Goal: Task Accomplishment & Management: Complete application form

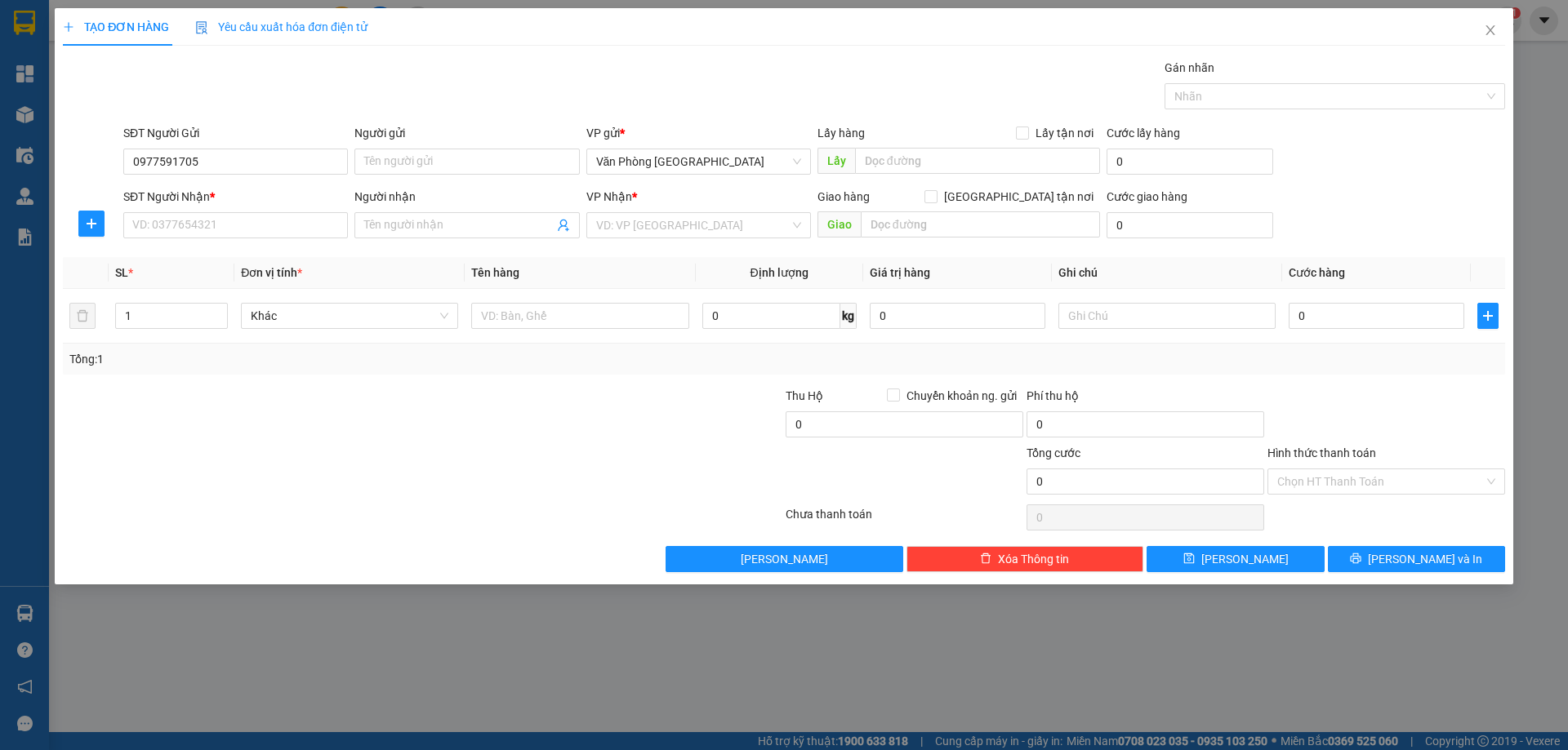
type input "0977591705"
click at [170, 206] on div "SĐT Người Nhận *" at bounding box center [235, 199] width 225 height 25
click at [170, 238] on input "SĐT Người Nhận *" at bounding box center [235, 225] width 225 height 26
type input "0376028597"
click at [763, 217] on input "search" at bounding box center [693, 225] width 194 height 25
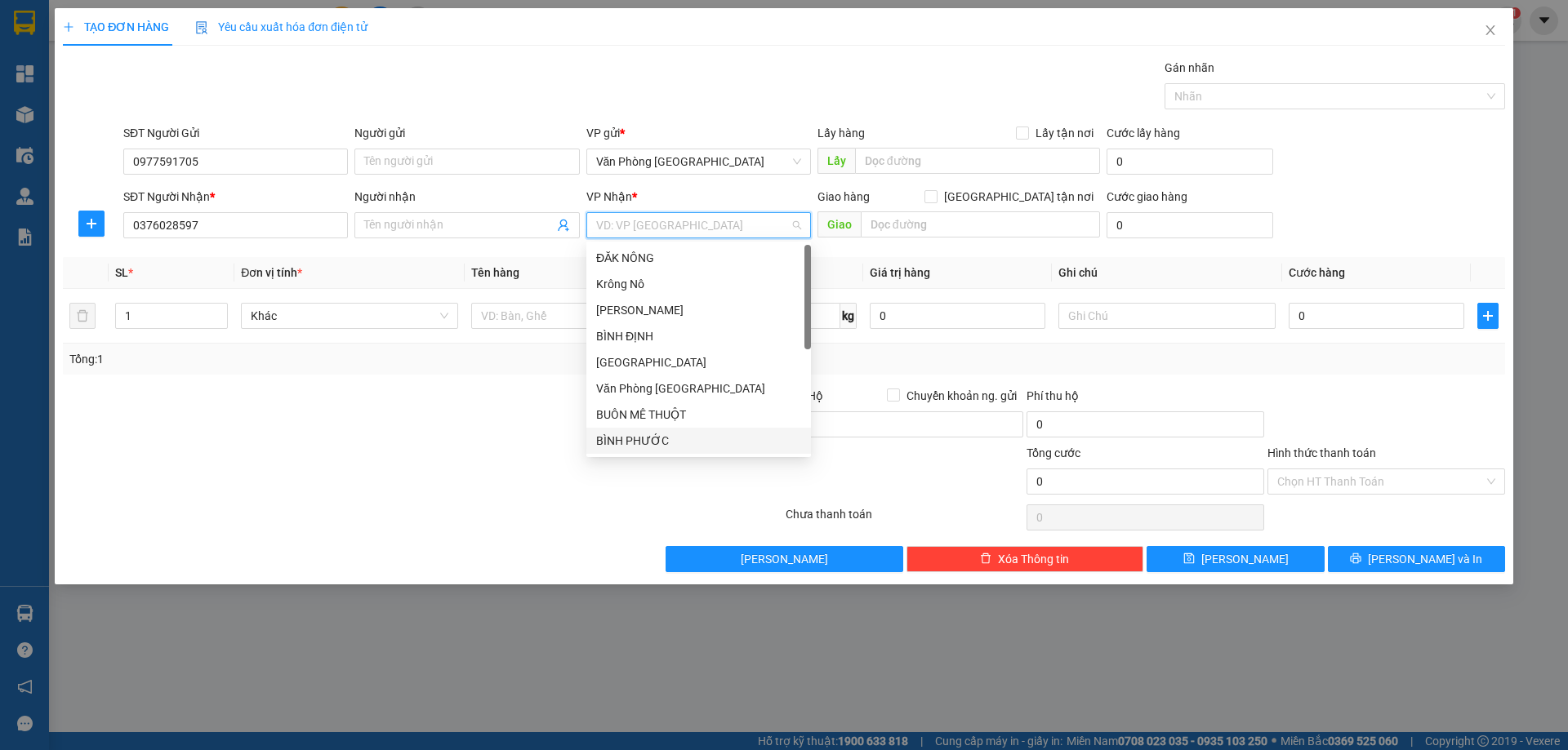
click at [665, 443] on div "BÌNH PHƯỚC" at bounding box center [698, 441] width 205 height 18
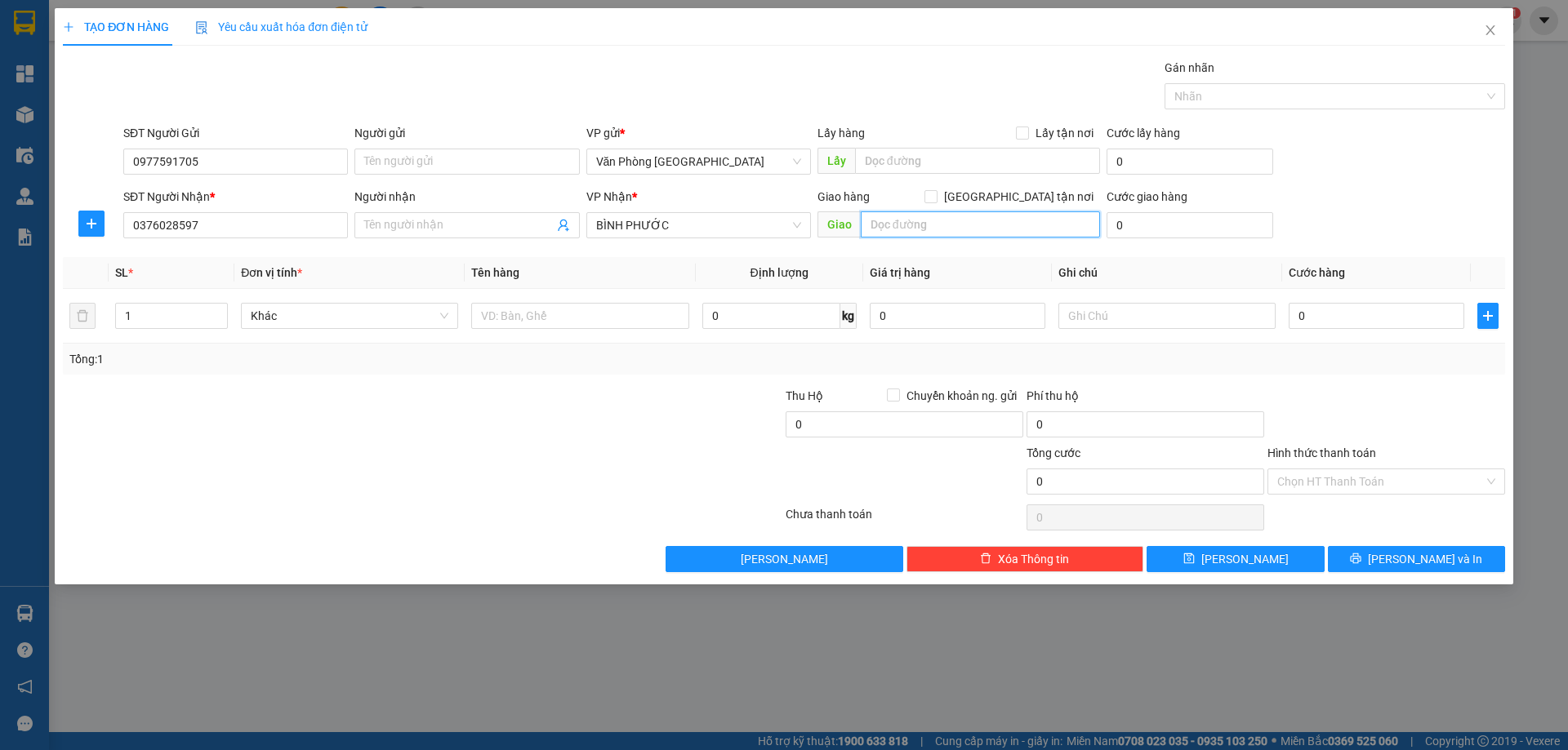
click at [918, 234] on input "text" at bounding box center [980, 224] width 239 height 26
type input "CHƠN THÀNH"
click at [545, 319] on input "text" at bounding box center [580, 316] width 218 height 26
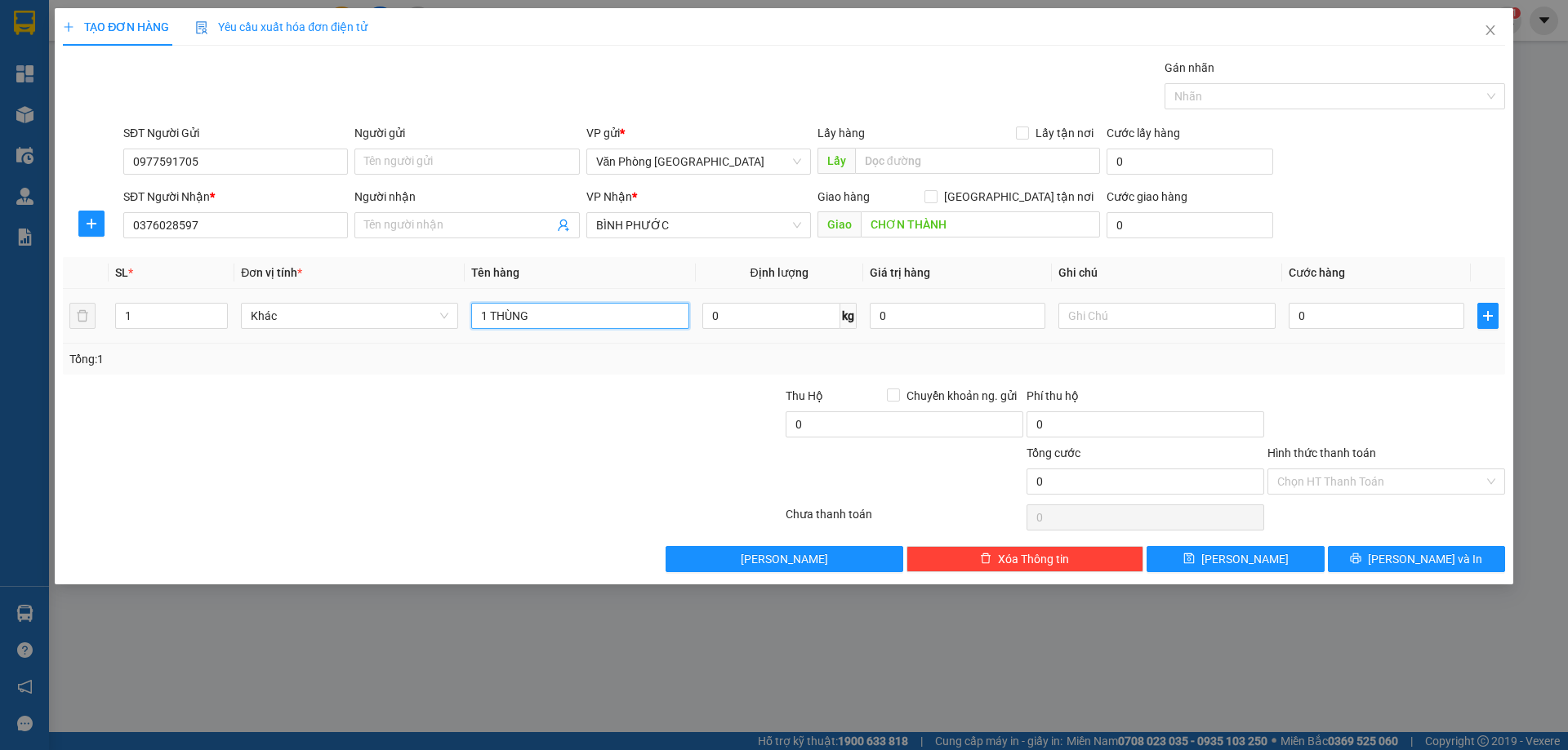
type input "1 THÙNG"
type input "1"
type input "15"
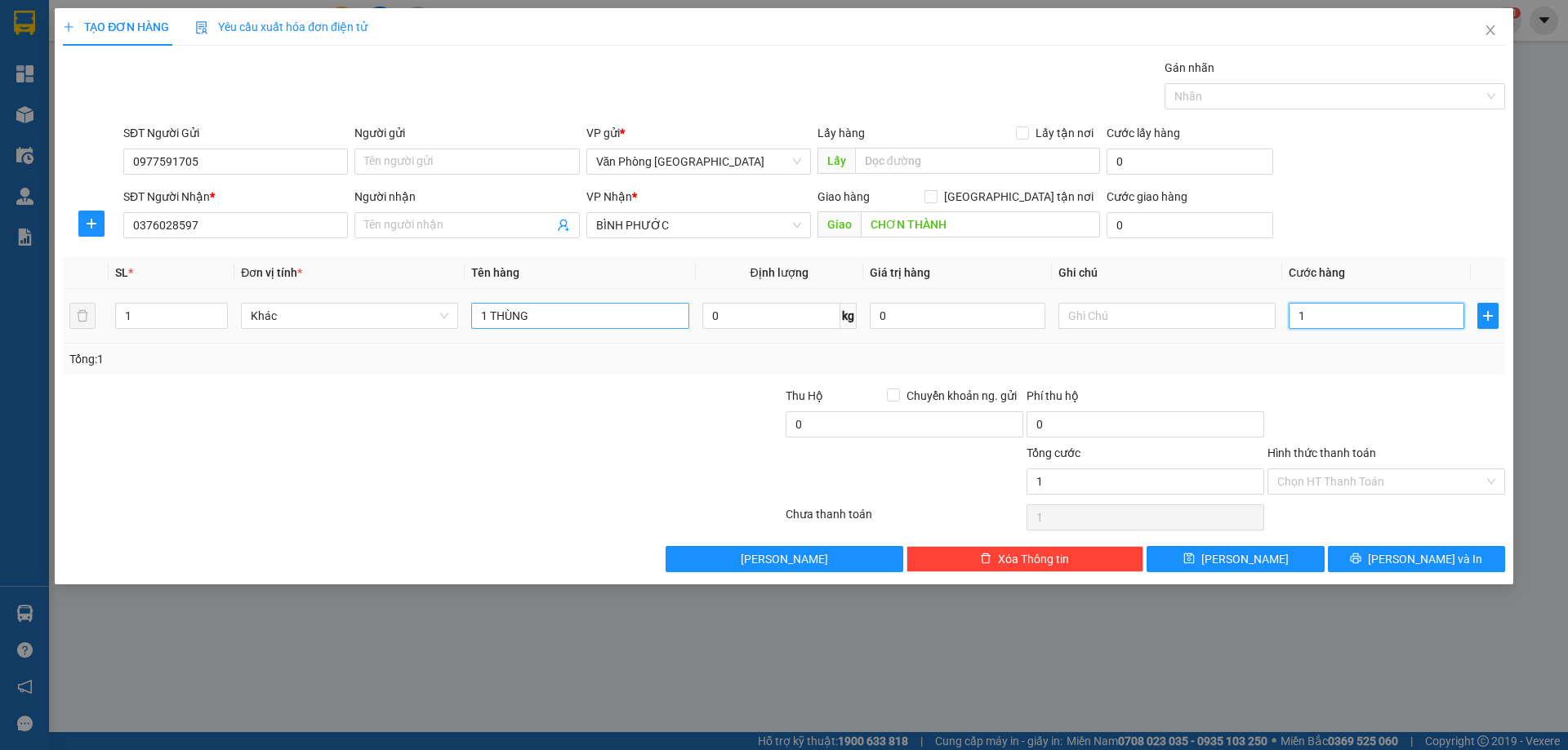
type input "15"
type input "150"
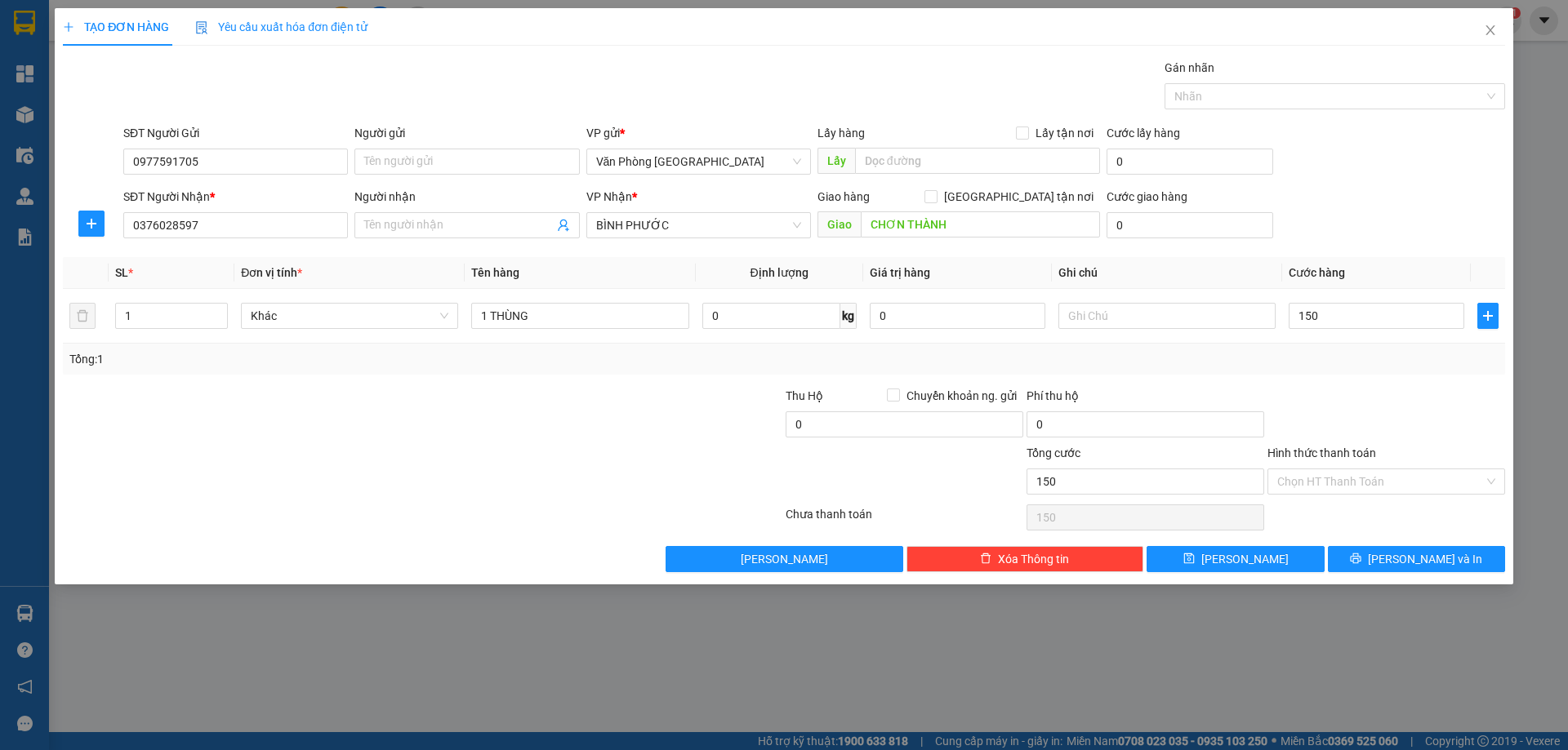
type input "150.000"
drag, startPoint x: 1333, startPoint y: 416, endPoint x: 1346, endPoint y: 435, distance: 23.0
click at [1334, 416] on div at bounding box center [1386, 415] width 241 height 57
click at [1349, 471] on input "Hình thức thanh toán" at bounding box center [1380, 481] width 207 height 25
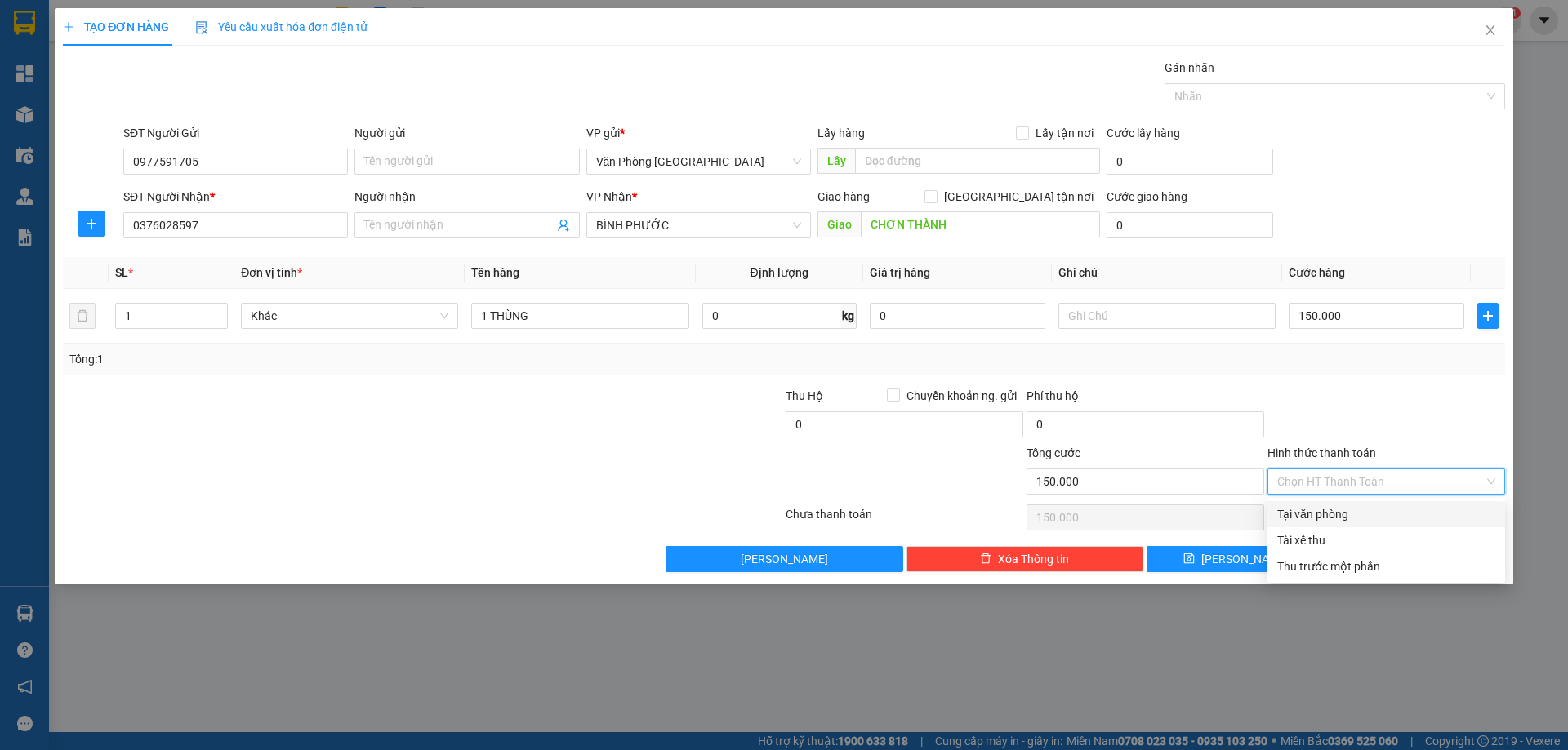
click at [1344, 502] on div "Tại văn phòng" at bounding box center [1386, 514] width 238 height 26
type input "0"
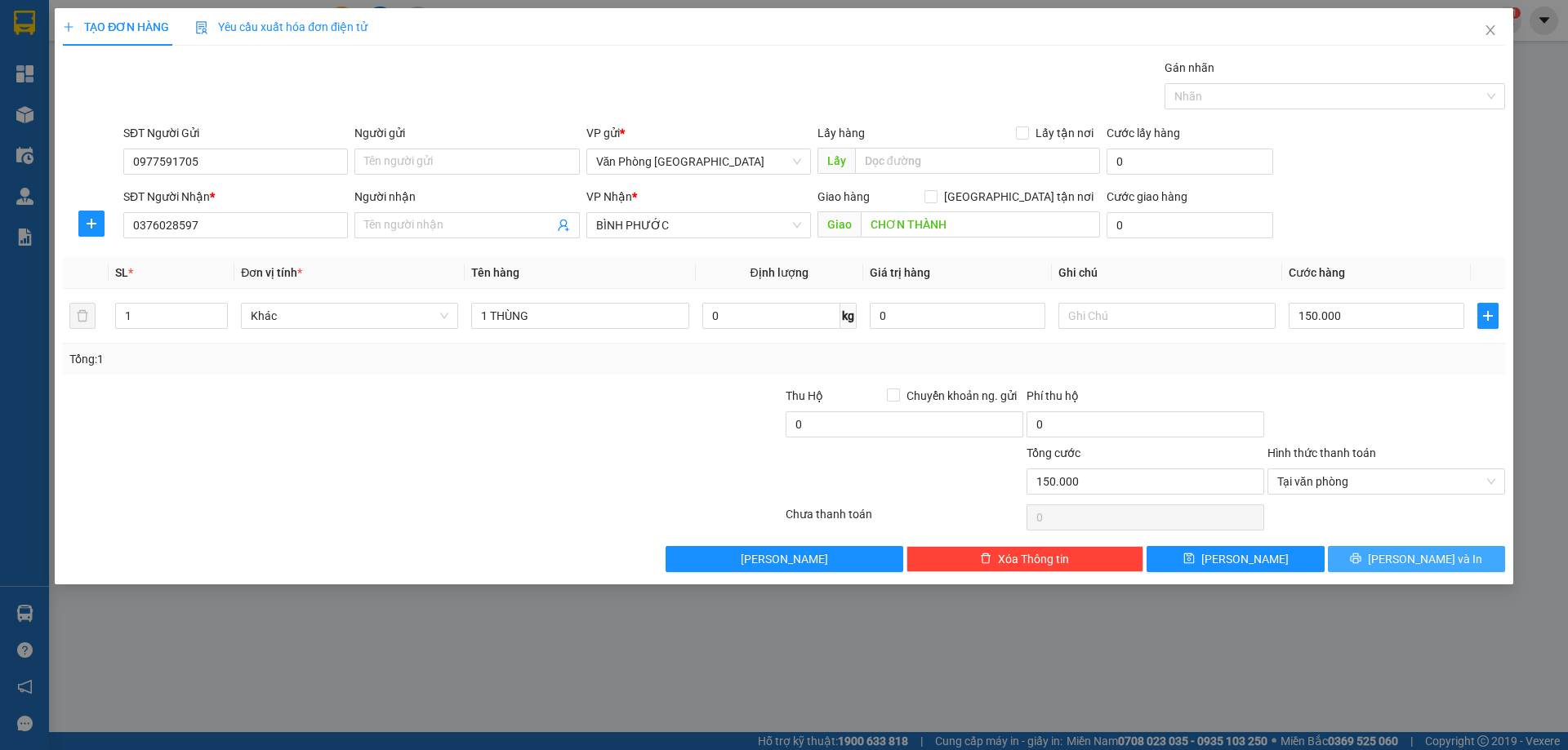
click at [1397, 555] on button "[PERSON_NAME] và In" at bounding box center [1416, 559] width 178 height 26
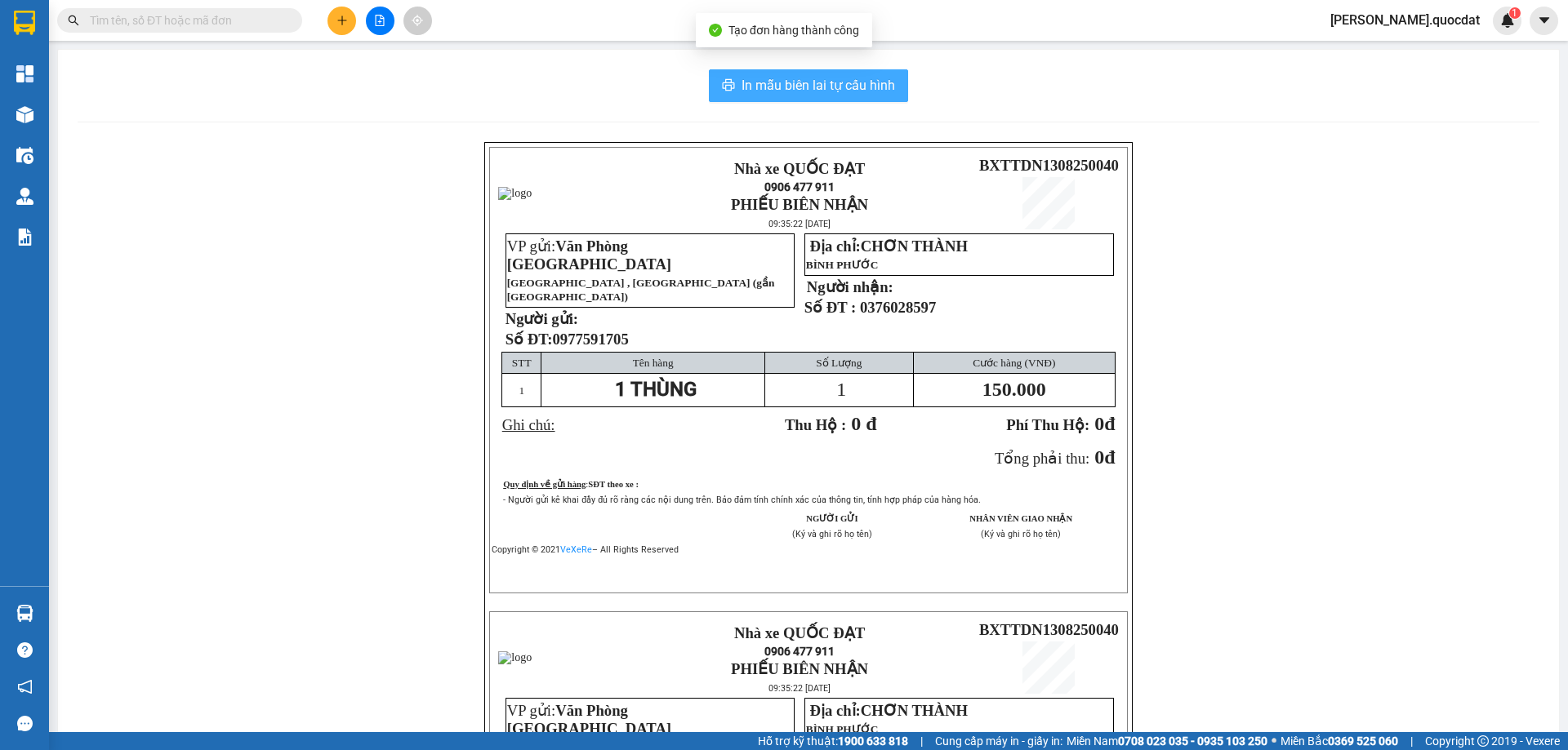
click at [784, 84] on span "In mẫu biên lai tự cấu hình" at bounding box center [818, 86] width 154 height 20
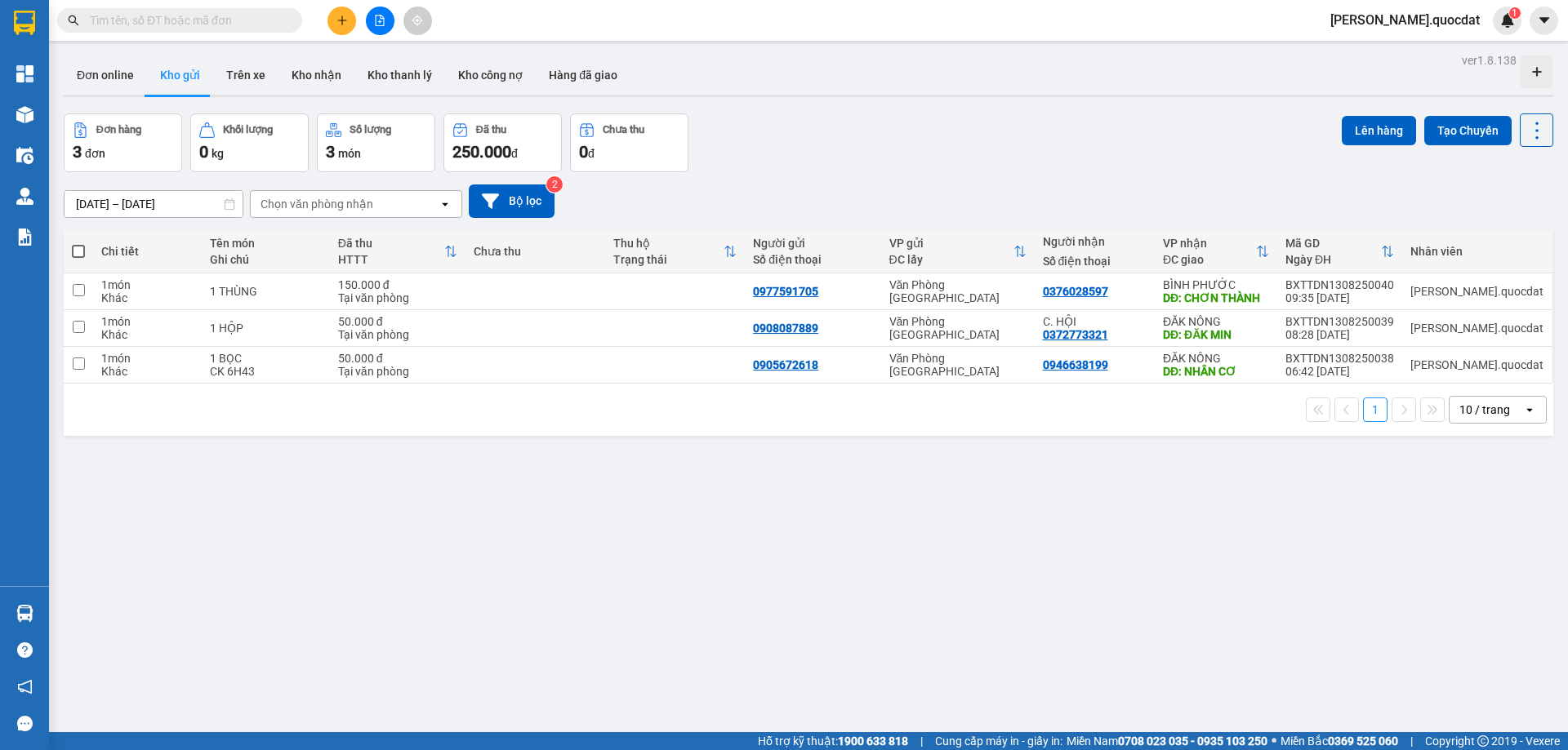
click at [794, 140] on div "Đơn hàng 3 đơn Khối lượng 0 kg Số lượng 3 món Đã thu 250.000 đ Chưa thu 0 đ Lên…" at bounding box center [809, 143] width 1490 height 59
click at [970, 97] on div "Đơn online Kho gửi Trên xe Kho nhận Kho thanh lý Kho công nợ Hàng đã giao" at bounding box center [809, 77] width 1490 height 44
click at [1057, 172] on div "[DATE] – [DATE] Press the down arrow key to interact with the calendar and sele…" at bounding box center [809, 201] width 1490 height 58
click at [337, 22] on icon "plus" at bounding box center [342, 20] width 12 height 12
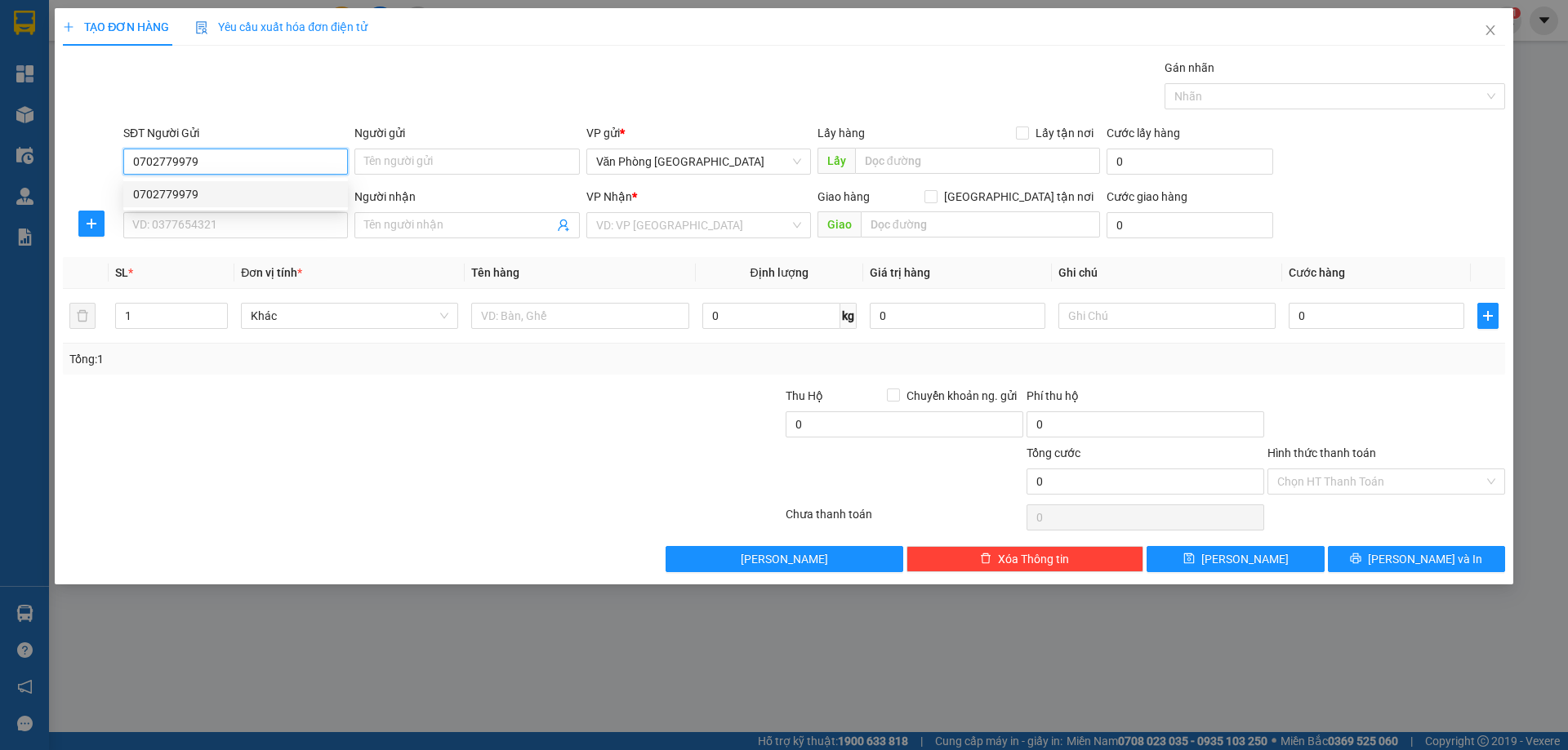
type input "0702779979"
click at [187, 240] on div "SĐT Người Nhận * VD: 0377654321" at bounding box center [235, 216] width 225 height 57
drag, startPoint x: 186, startPoint y: 211, endPoint x: 177, endPoint y: 226, distance: 17.5
click at [186, 211] on div "SĐT Người Nhận *" at bounding box center [235, 199] width 225 height 25
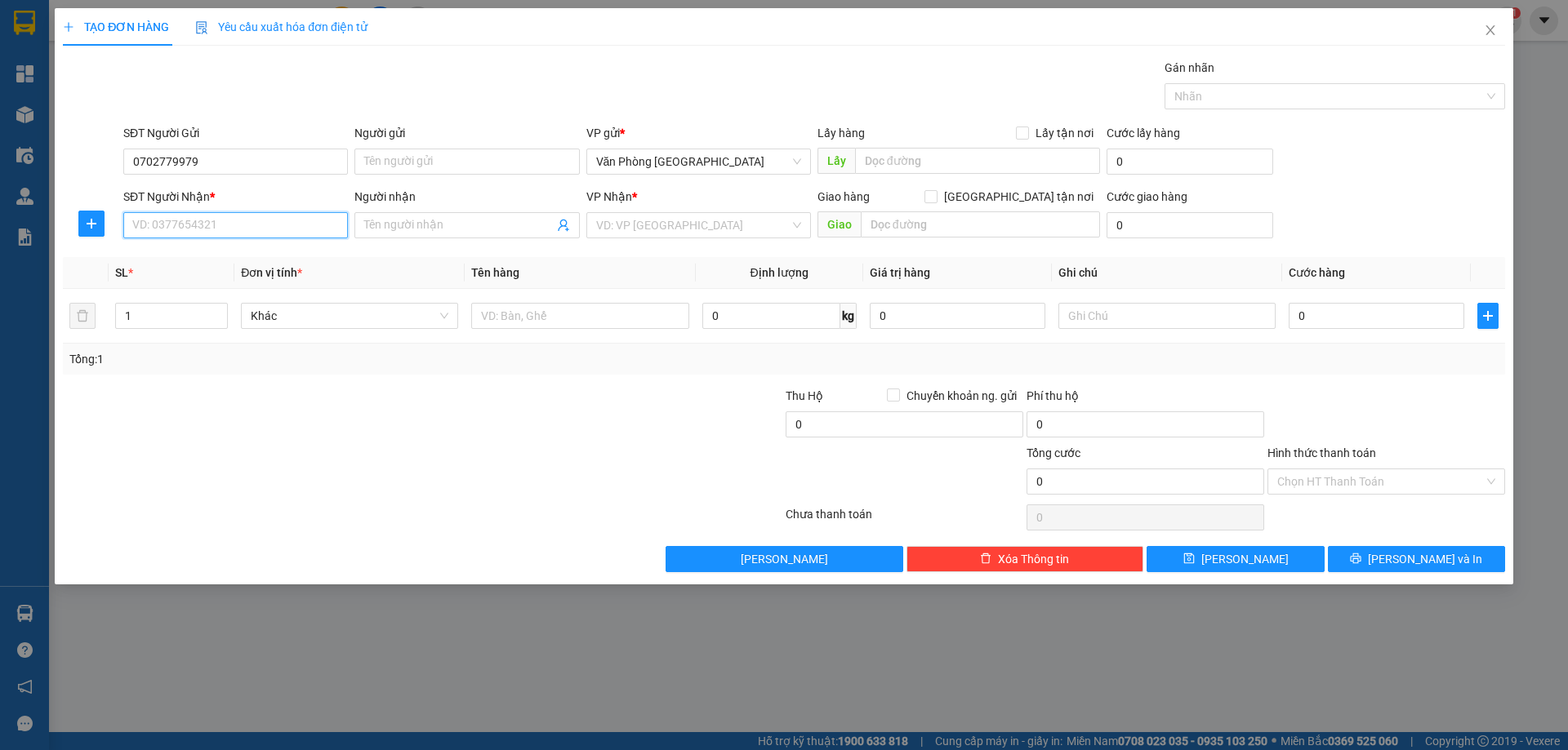
click at [177, 226] on input "SĐT Người Nhận *" at bounding box center [235, 225] width 225 height 26
click at [183, 258] on div "0332796054" at bounding box center [235, 258] width 205 height 18
type input "0332796054"
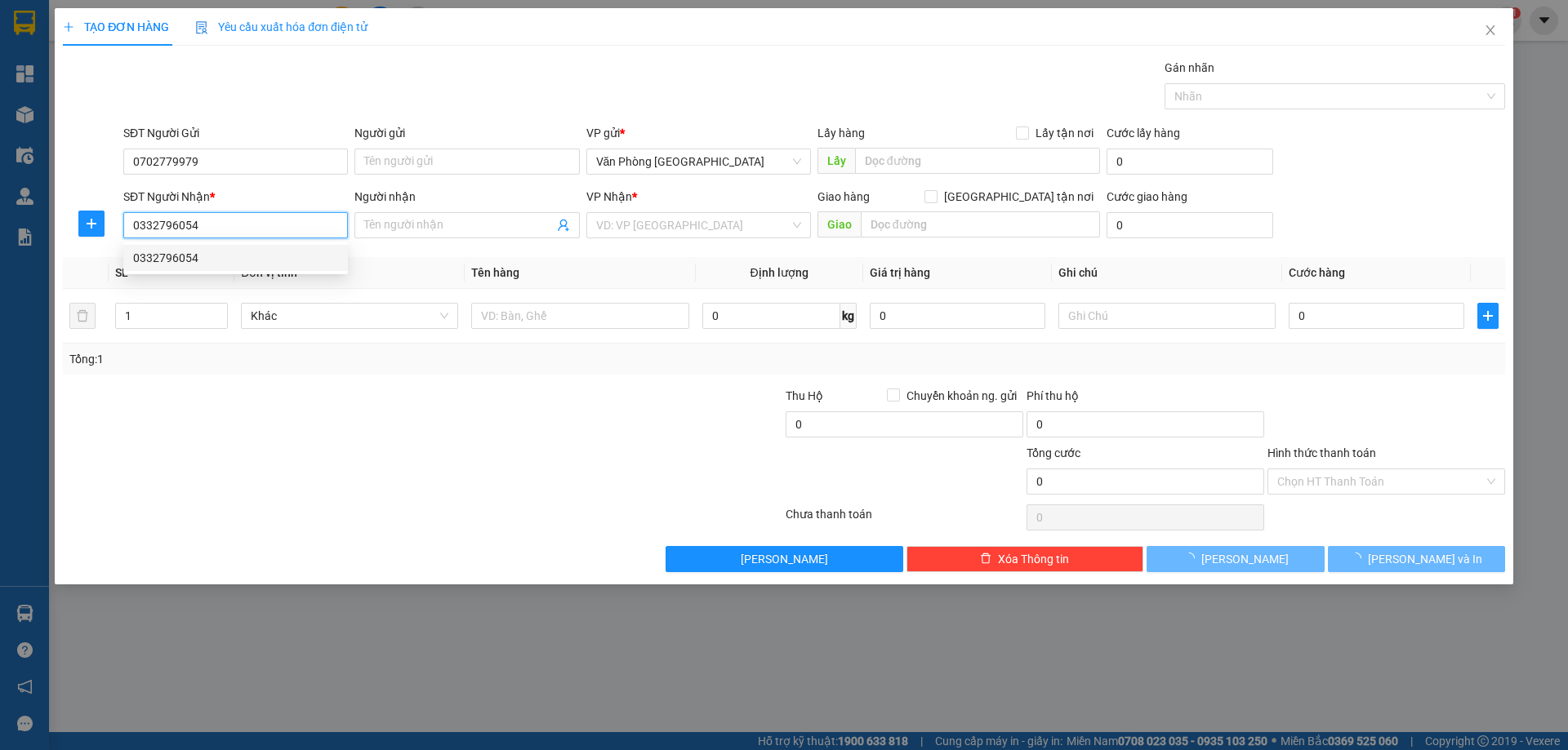
type input "ĐỒNG XOÀI"
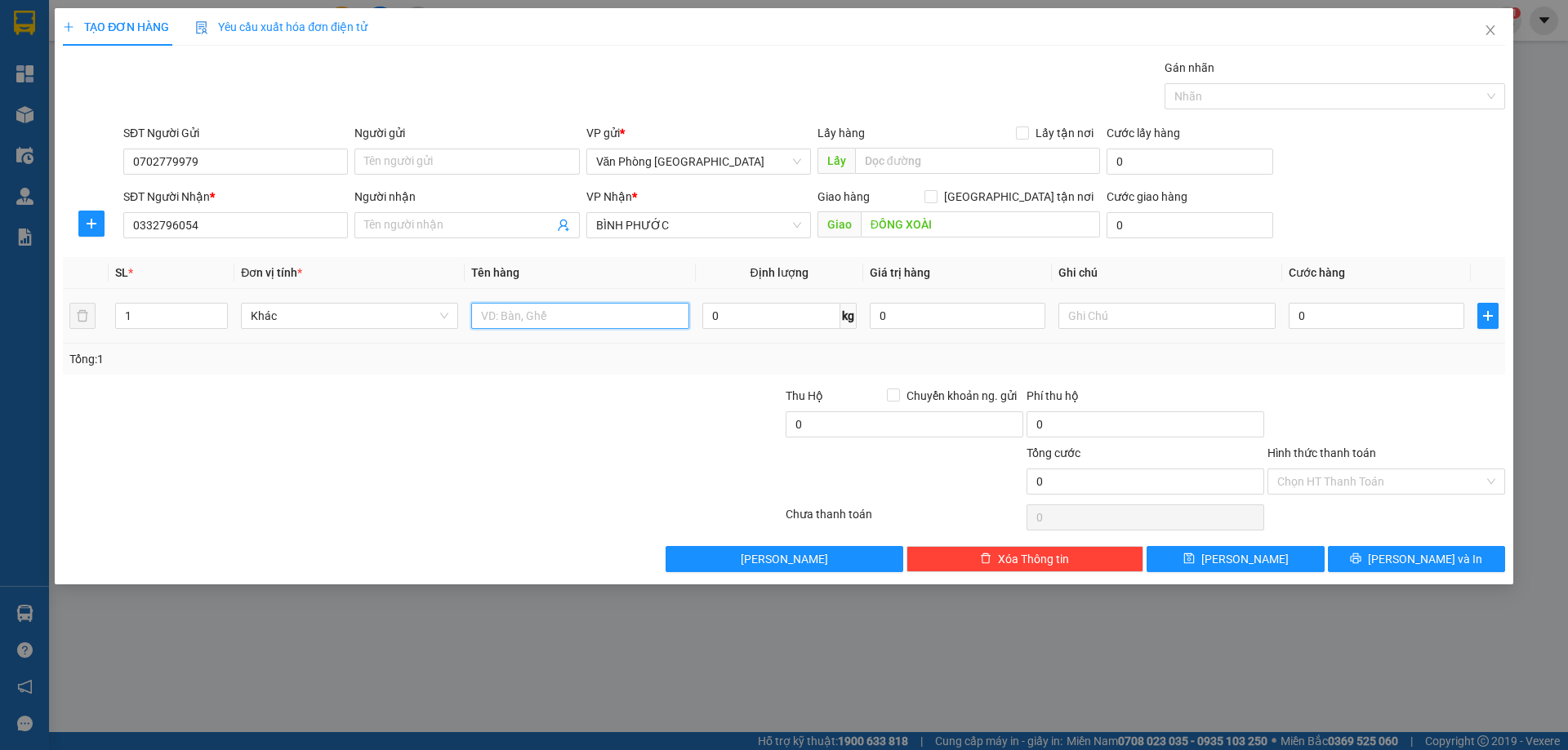
click at [629, 325] on input "text" at bounding box center [580, 316] width 218 height 26
type input "1 THÙNG"
click at [1321, 310] on input "0" at bounding box center [1376, 316] width 176 height 26
type input "2"
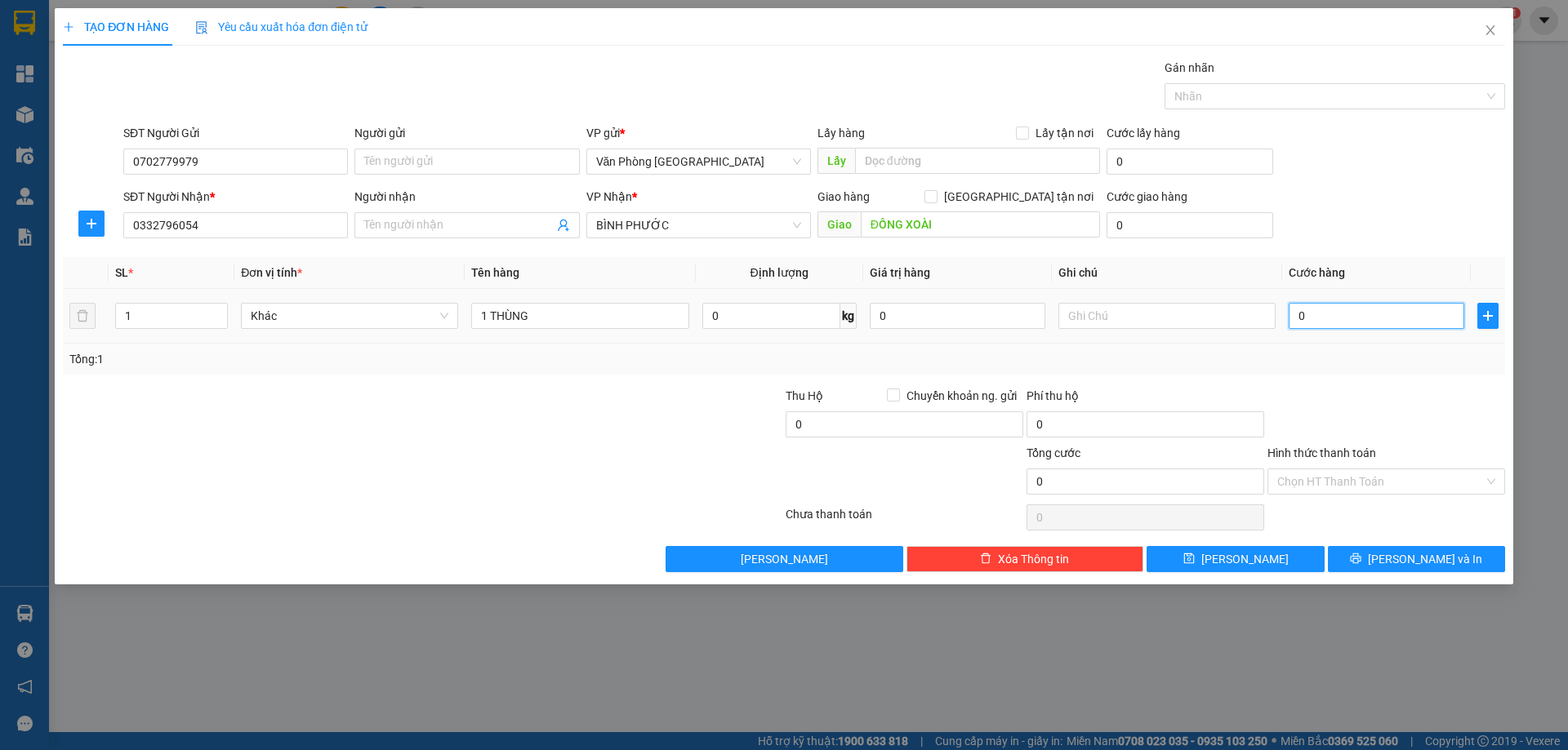
type input "2"
type input "20"
type input "200"
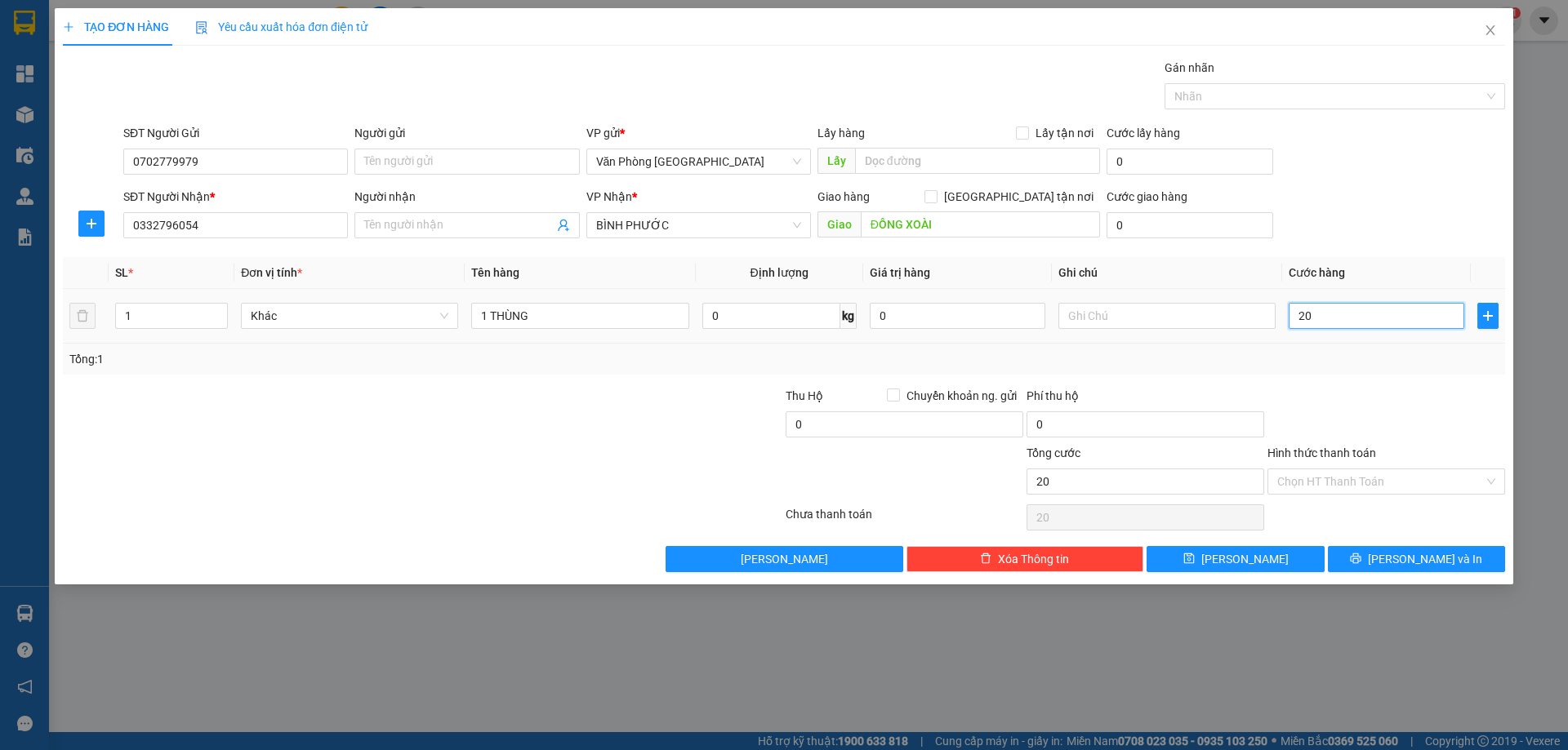
type input "200"
type input "200.000"
click at [1359, 397] on div at bounding box center [1386, 415] width 241 height 57
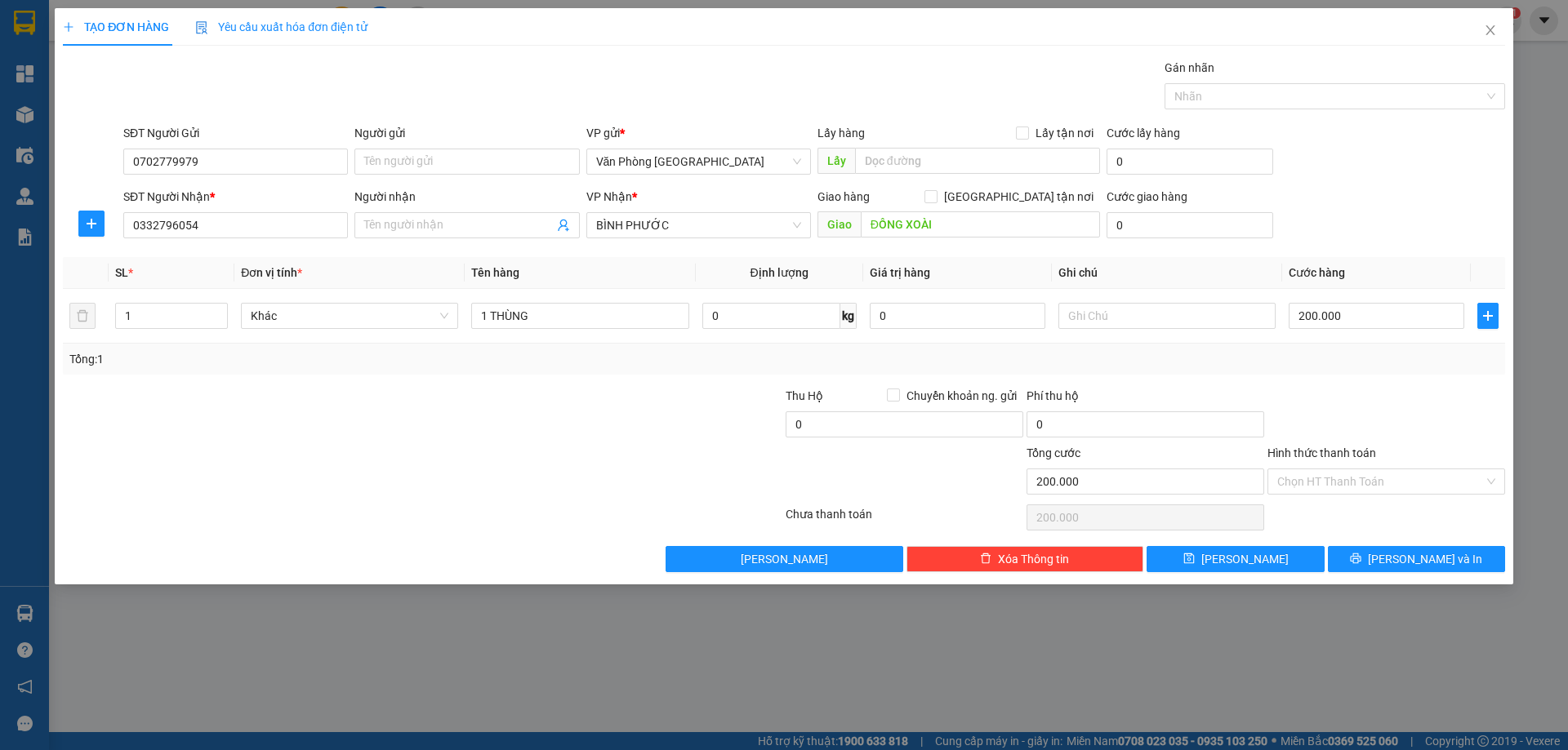
click at [1409, 496] on div "Hình thức thanh toán Chọn HT Thanh Toán" at bounding box center [1386, 472] width 238 height 57
click at [1408, 482] on input "Hình thức thanh toán" at bounding box center [1380, 481] width 207 height 25
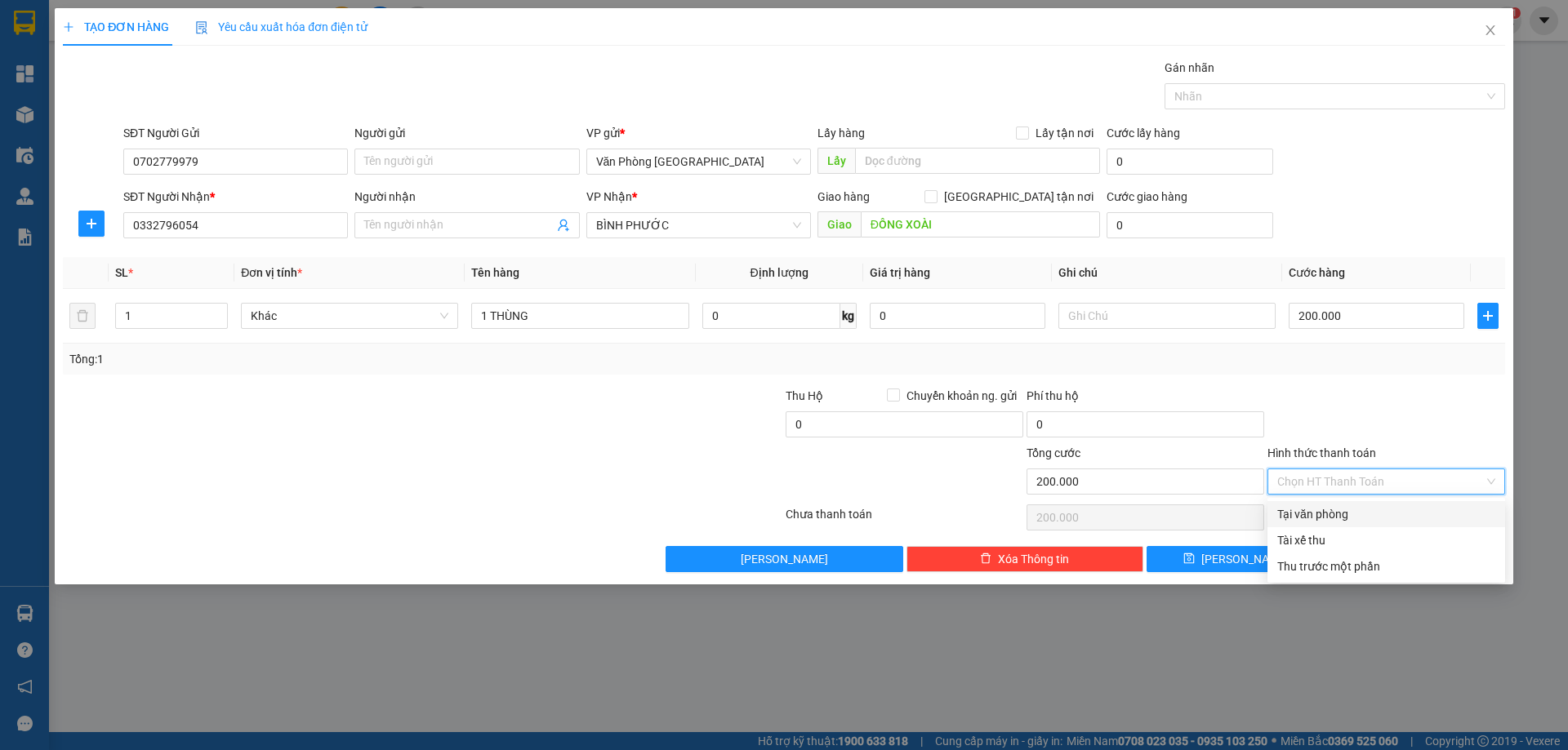
click at [1359, 526] on div "Tại văn phòng" at bounding box center [1386, 514] width 238 height 26
type input "0"
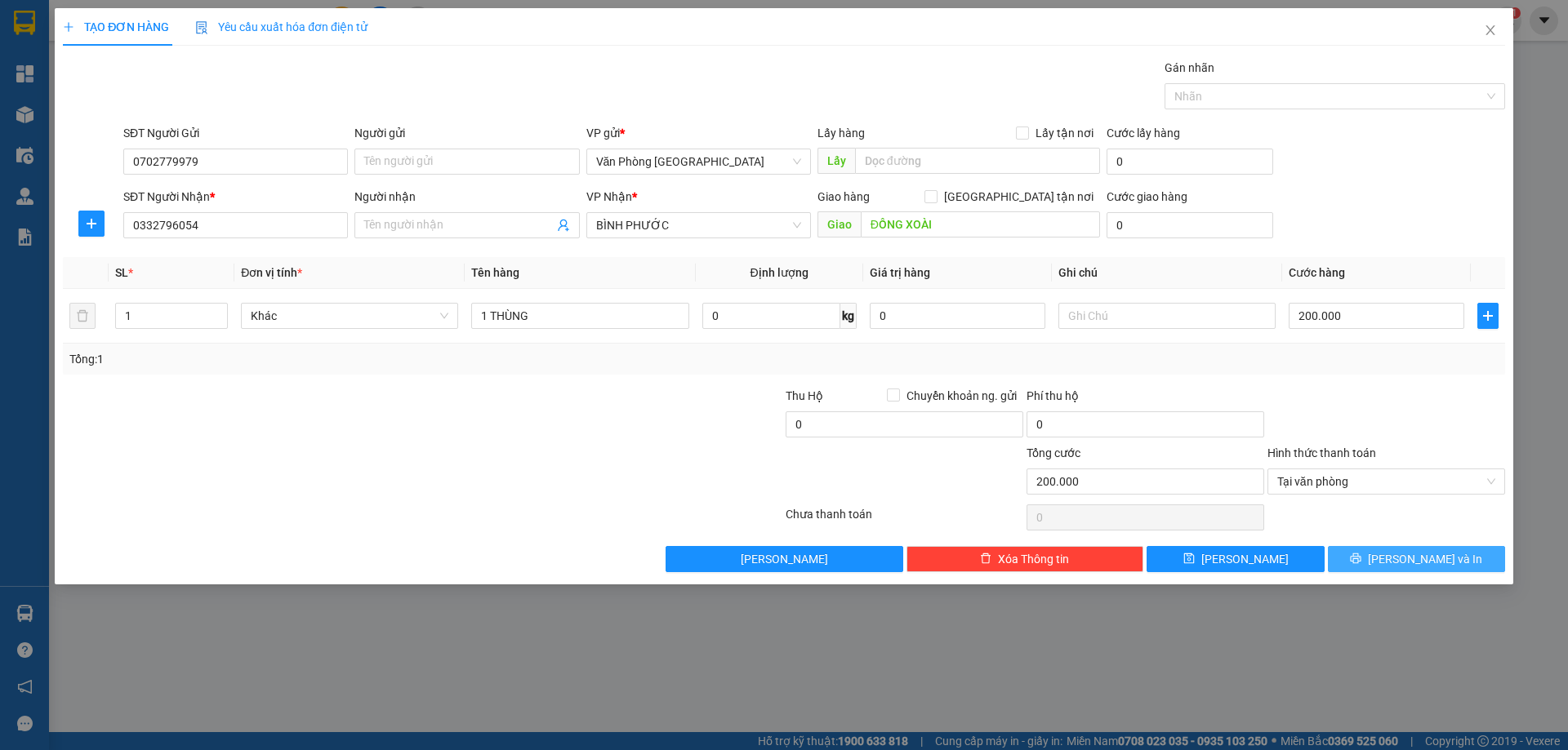
click at [1432, 563] on span "[PERSON_NAME] và In" at bounding box center [1425, 559] width 115 height 18
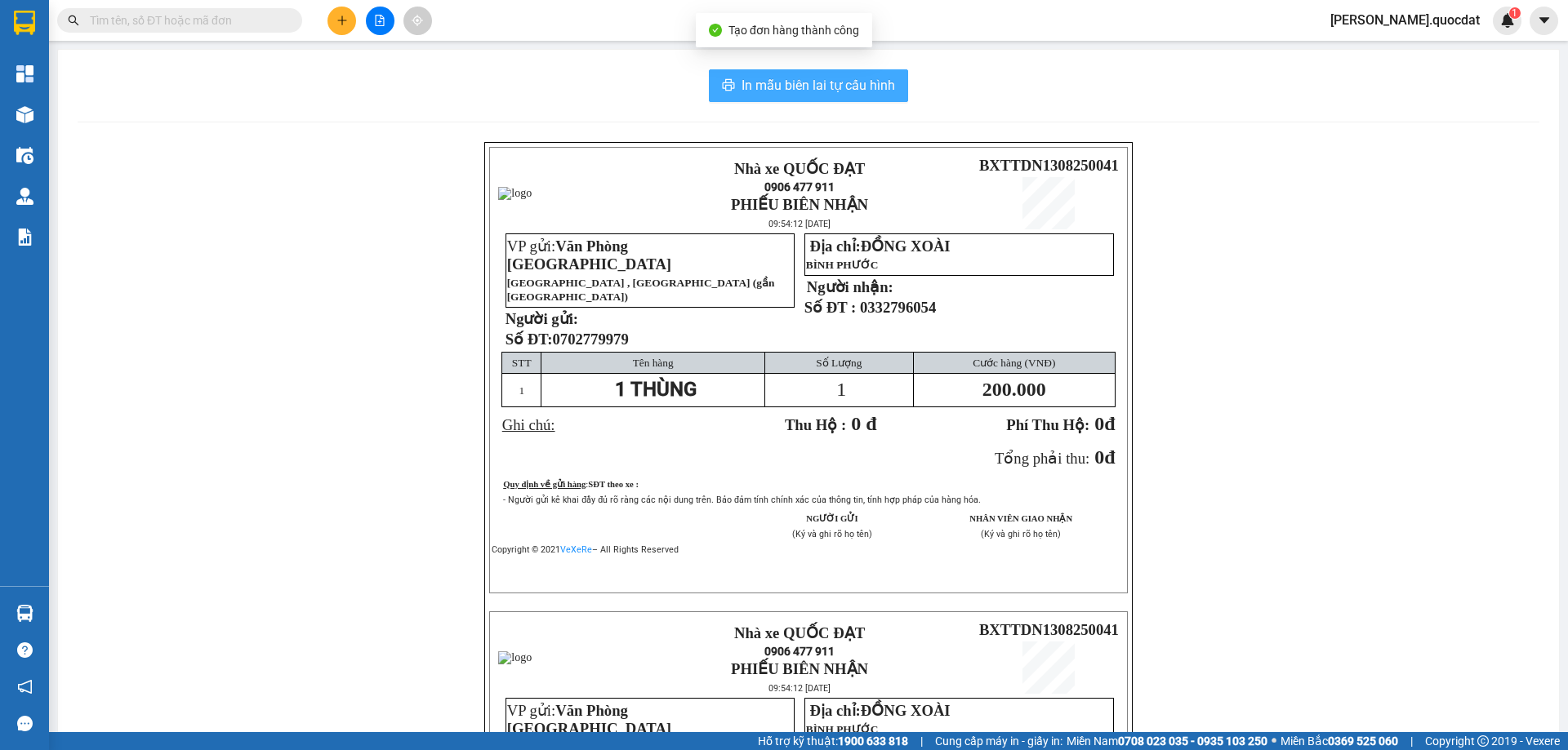
click at [786, 93] on span "In mẫu biên lai tự cấu hình" at bounding box center [818, 86] width 154 height 20
